Goal: Go to known website: Access a specific website the user already knows

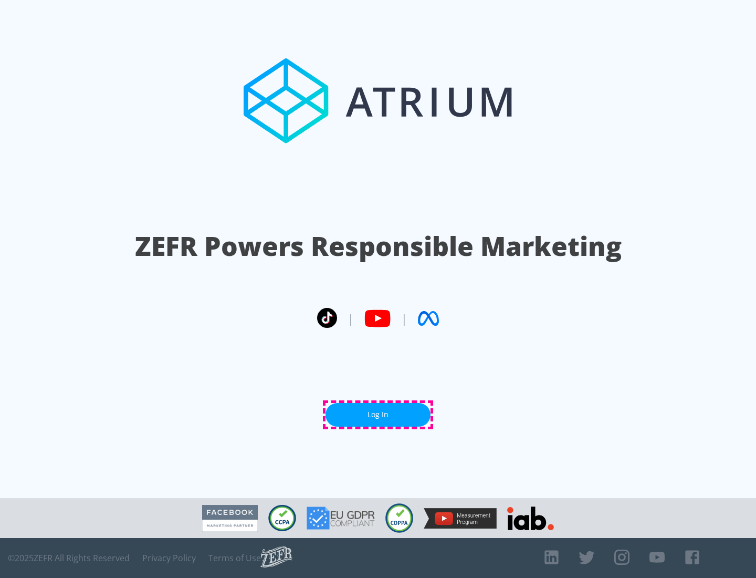
click at [378, 414] on link "Log In" at bounding box center [378, 415] width 105 height 24
